Goal: Understand process/instructions

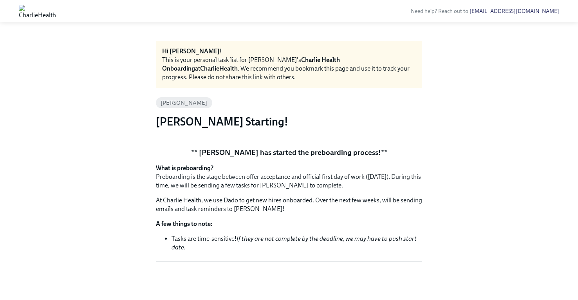
click at [289, 67] on div "This is your personal task list for Alexis's Charlie Health Onboarding at Charl…" at bounding box center [289, 69] width 254 height 26
click at [250, 141] on button "Zoom image" at bounding box center [289, 141] width 266 height 0
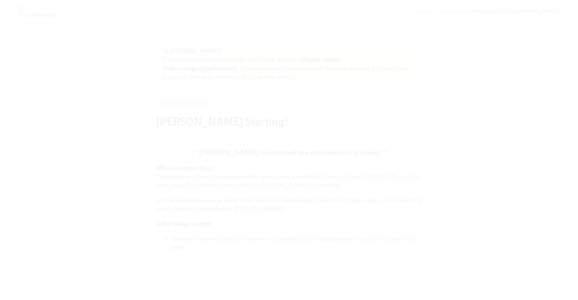
click at [255, 136] on button "Unzoom image" at bounding box center [289, 150] width 578 height 300
